Goal: Task Accomplishment & Management: Manage account settings

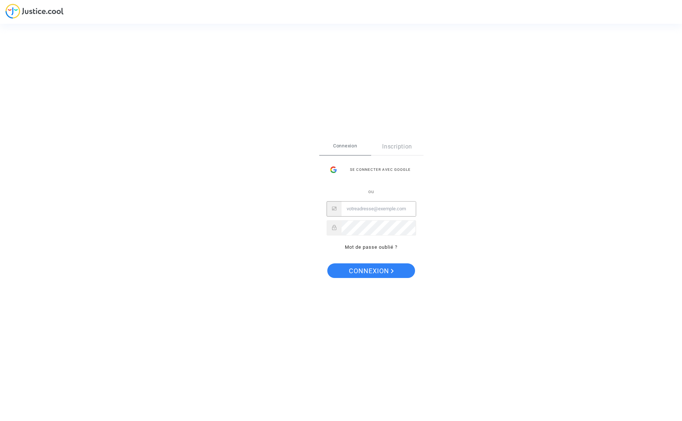
click at [371, 208] on input "Email" at bounding box center [378, 208] width 74 height 15
type input "nathaliedupre.75@gmail.com"
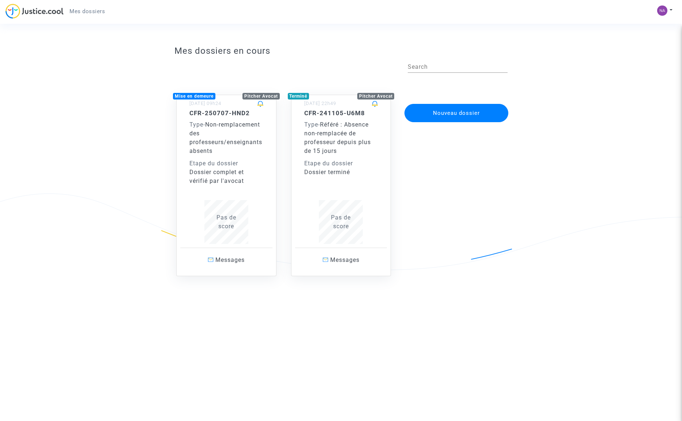
click at [210, 176] on div "Dossier complet et vérifié par l'avocat" at bounding box center [226, 177] width 74 height 18
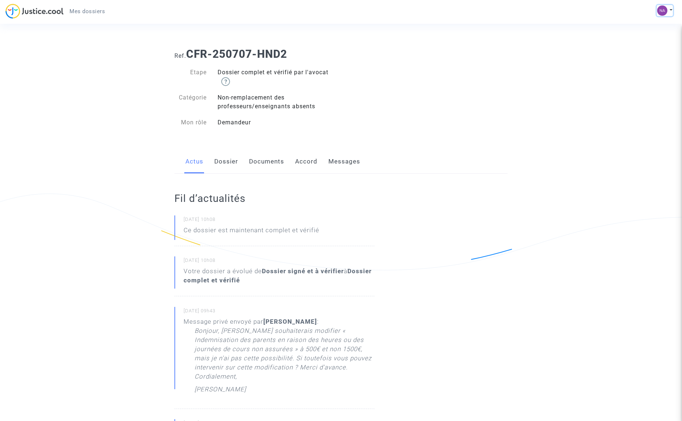
click at [662, 13] on img at bounding box center [662, 10] width 10 height 10
click at [643, 49] on link "Déconnexion" at bounding box center [643, 49] width 58 height 12
